Goal: Task Accomplishment & Management: Manage account settings

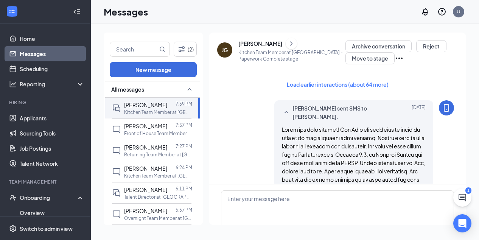
scroll to position [979, 0]
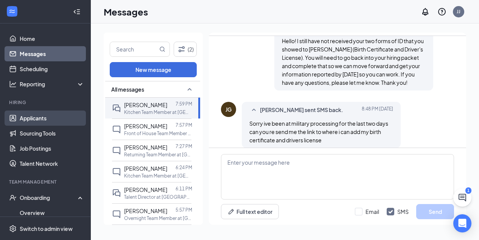
click at [38, 115] on link "Applicants" at bounding box center [52, 117] width 65 height 15
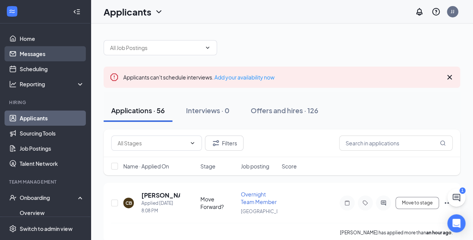
click at [39, 53] on link "Messages" at bounding box center [52, 53] width 65 height 15
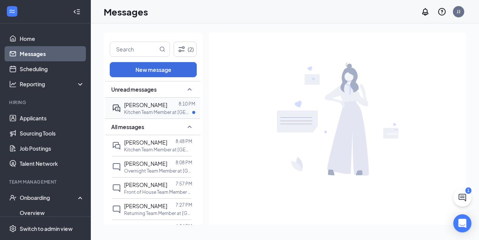
click at [141, 108] on div "[PERSON_NAME]" at bounding box center [145, 105] width 43 height 8
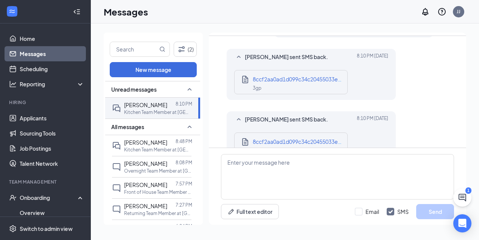
scroll to position [369, 0]
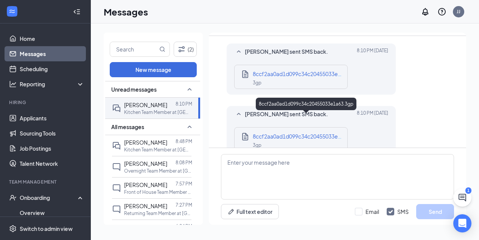
click at [296, 133] on span "8ccf2aa0ad1d099c34c20455033e1a63.3gp" at bounding box center [307, 136] width 109 height 7
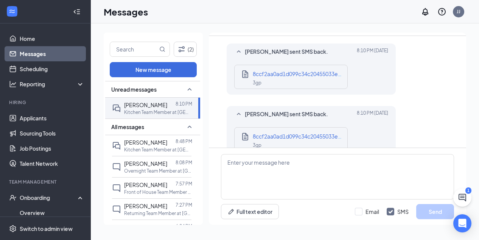
click at [447, 67] on div "ID [PERSON_NAME] sent SMS back. [DATE] 8:10 PM 8ccf2aa0ad1d099c34c20455033e1a63…" at bounding box center [337, 70] width 233 height 55
click at [40, 120] on link "Applicants" at bounding box center [52, 117] width 65 height 15
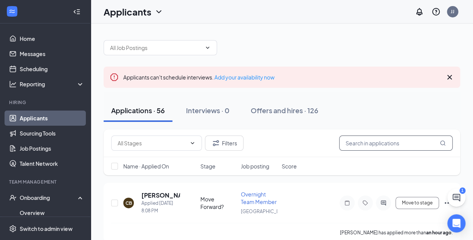
drag, startPoint x: 353, startPoint y: 144, endPoint x: 354, endPoint y: 140, distance: 4.6
click at [354, 140] on input "text" at bounding box center [395, 142] width 113 height 15
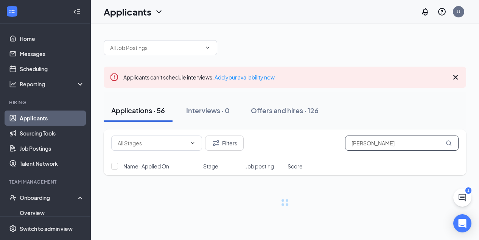
type input "[PERSON_NAME]"
click at [454, 75] on icon "Cross" at bounding box center [455, 77] width 9 height 9
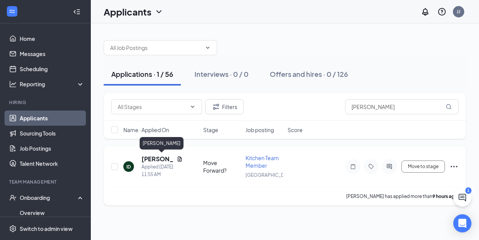
click at [146, 161] on h5 "[PERSON_NAME]" at bounding box center [157, 159] width 32 height 8
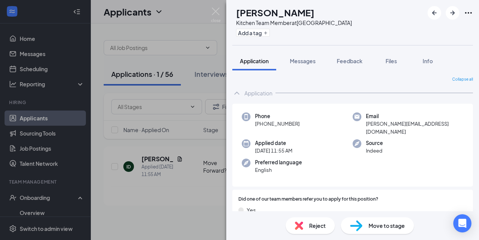
click at [259, 61] on span "Application" at bounding box center [254, 60] width 29 height 7
click at [373, 224] on span "Move to stage" at bounding box center [386, 225] width 36 height 8
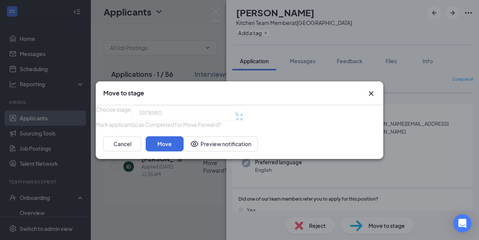
type input "Applicant Review (next stage)"
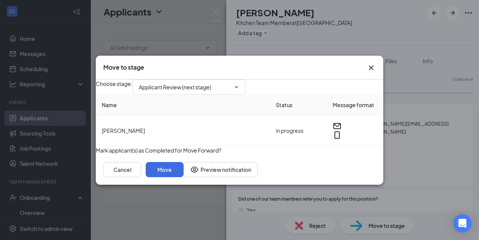
click at [96, 154] on button "button" at bounding box center [96, 150] width 0 height 8
click at [183, 177] on button "Move" at bounding box center [165, 169] width 38 height 15
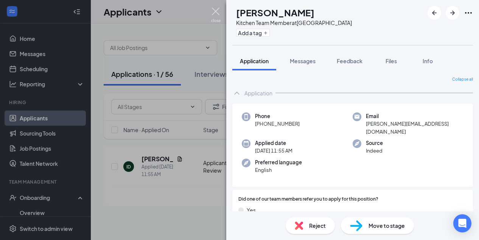
click at [214, 10] on img at bounding box center [215, 15] width 9 height 15
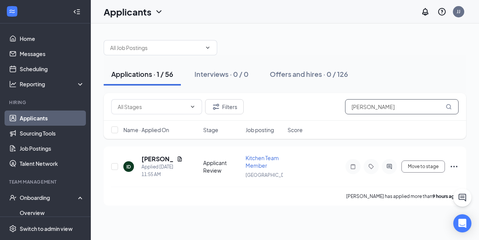
drag, startPoint x: 363, startPoint y: 107, endPoint x: 324, endPoint y: 97, distance: 39.5
click at [324, 97] on div "Filters [PERSON_NAME]" at bounding box center [285, 107] width 362 height 28
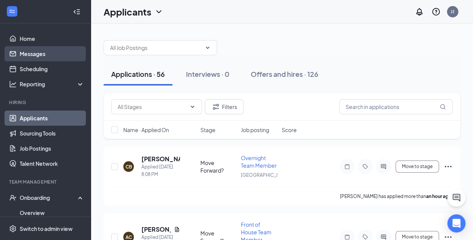
click at [35, 51] on link "Messages" at bounding box center [52, 53] width 65 height 15
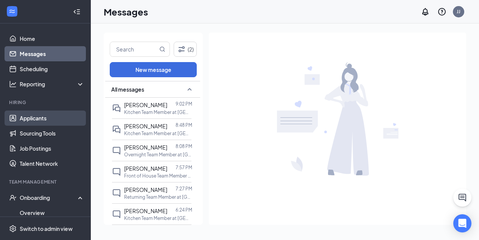
click at [36, 118] on link "Applicants" at bounding box center [52, 117] width 65 height 15
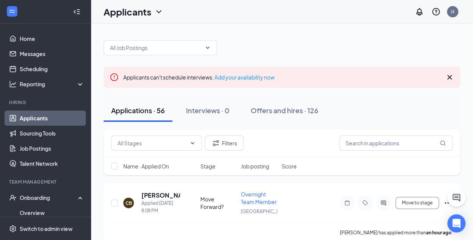
click at [448, 78] on icon "Cross" at bounding box center [449, 77] width 5 height 5
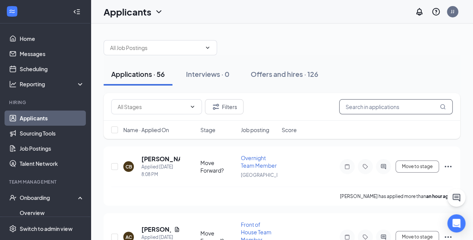
click at [353, 106] on input "text" at bounding box center [395, 106] width 113 height 15
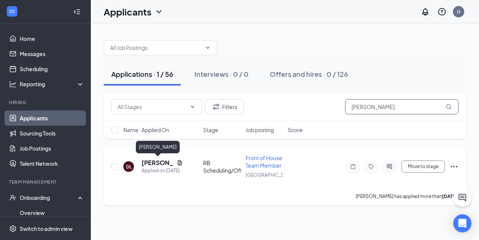
type input "[PERSON_NAME]"
click at [157, 163] on h5 "[PERSON_NAME]" at bounding box center [157, 162] width 32 height 8
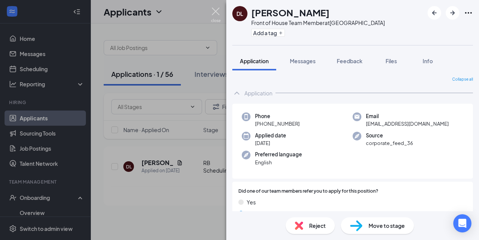
click at [214, 11] on img at bounding box center [215, 15] width 9 height 15
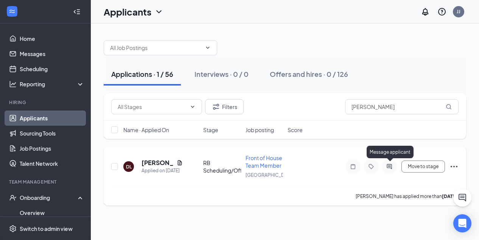
click at [390, 166] on icon "ActiveChat" at bounding box center [389, 166] width 9 height 6
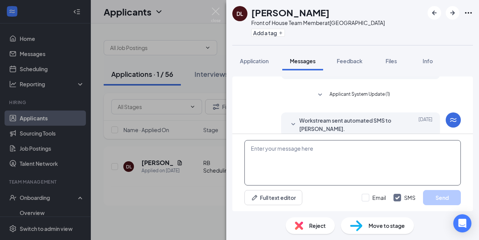
scroll to position [341, 0]
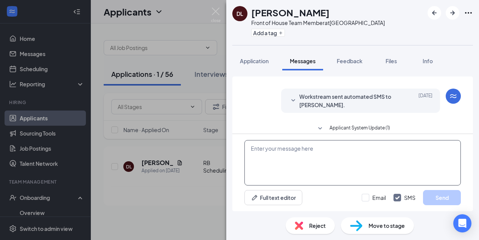
click at [279, 151] on textarea at bounding box center [352, 162] width 216 height 45
click at [295, 150] on textarea at bounding box center [352, 162] width 216 height 45
paste textarea "Congratulations! You have made it to your final interview with our Owner/Operat…"
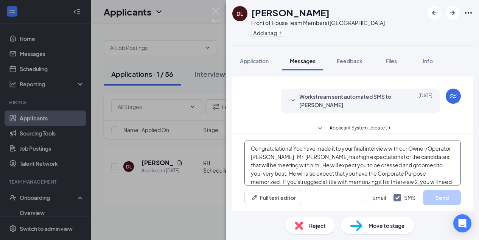
scroll to position [41, 0]
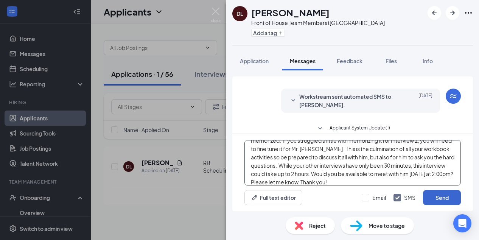
type textarea "Congratulations! You have made it to your final interview with our Owner/Operat…"
click at [438, 197] on button "Send" at bounding box center [442, 197] width 38 height 15
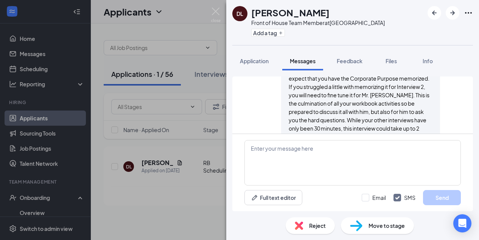
scroll to position [498, 0]
